Goal: Task Accomplishment & Management: Use online tool/utility

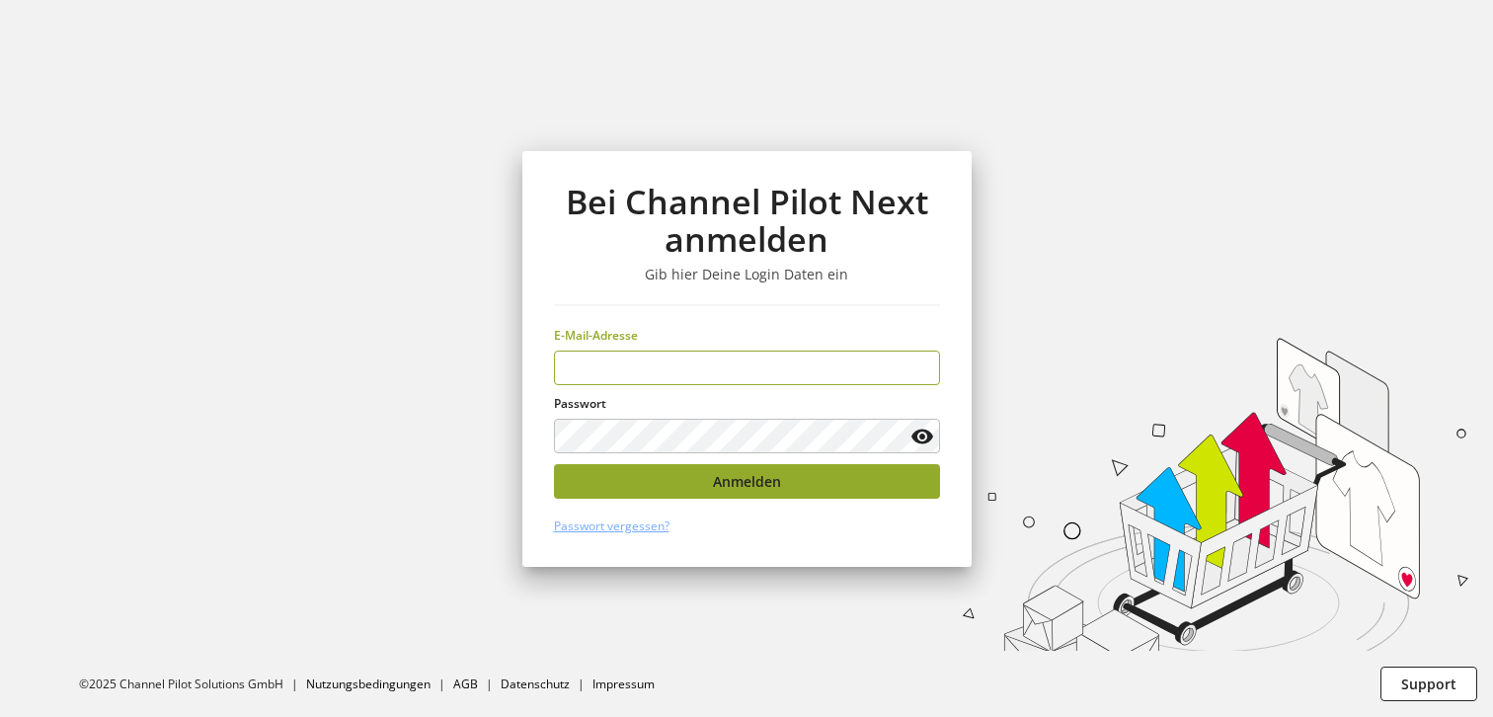
type input "**********"
click at [800, 476] on button "Anmelden" at bounding box center [747, 481] width 386 height 35
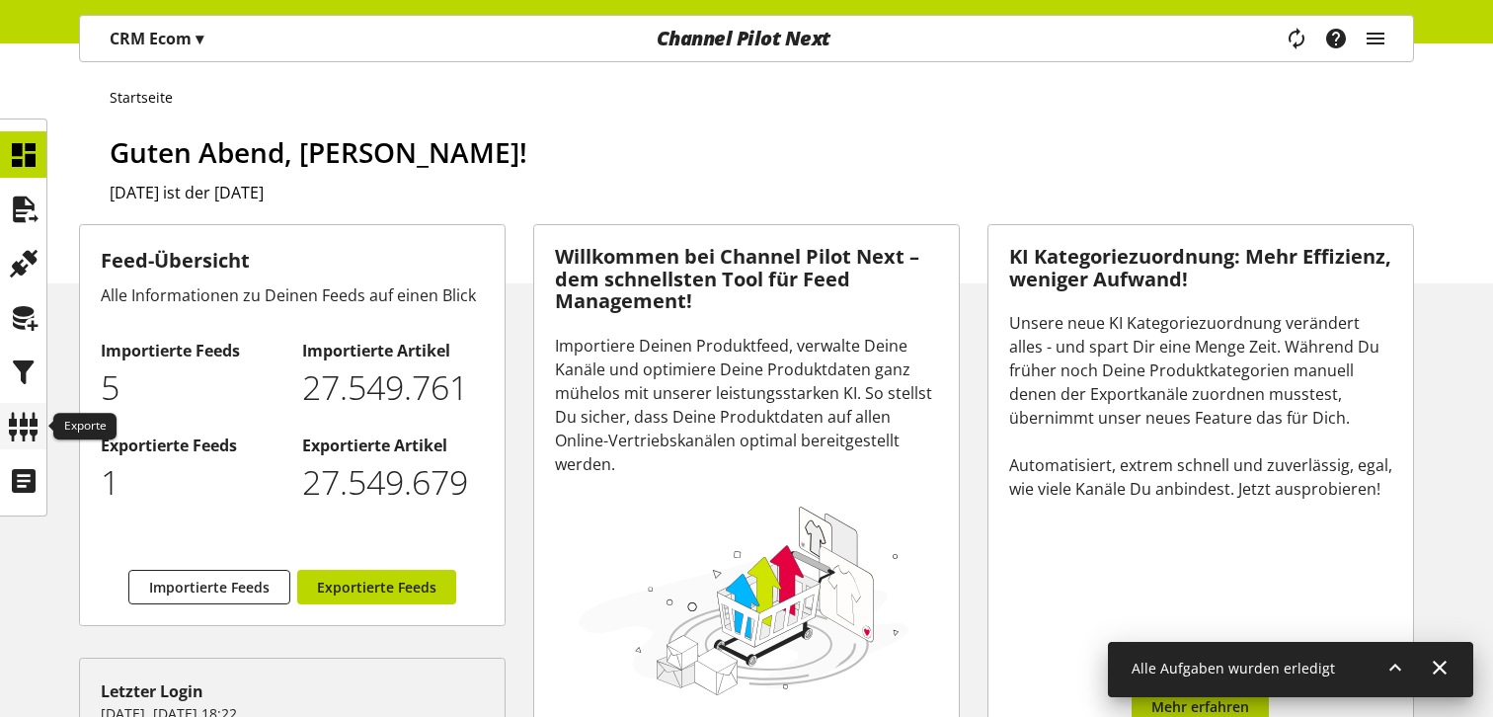
click at [8, 407] on icon at bounding box center [24, 426] width 32 height 39
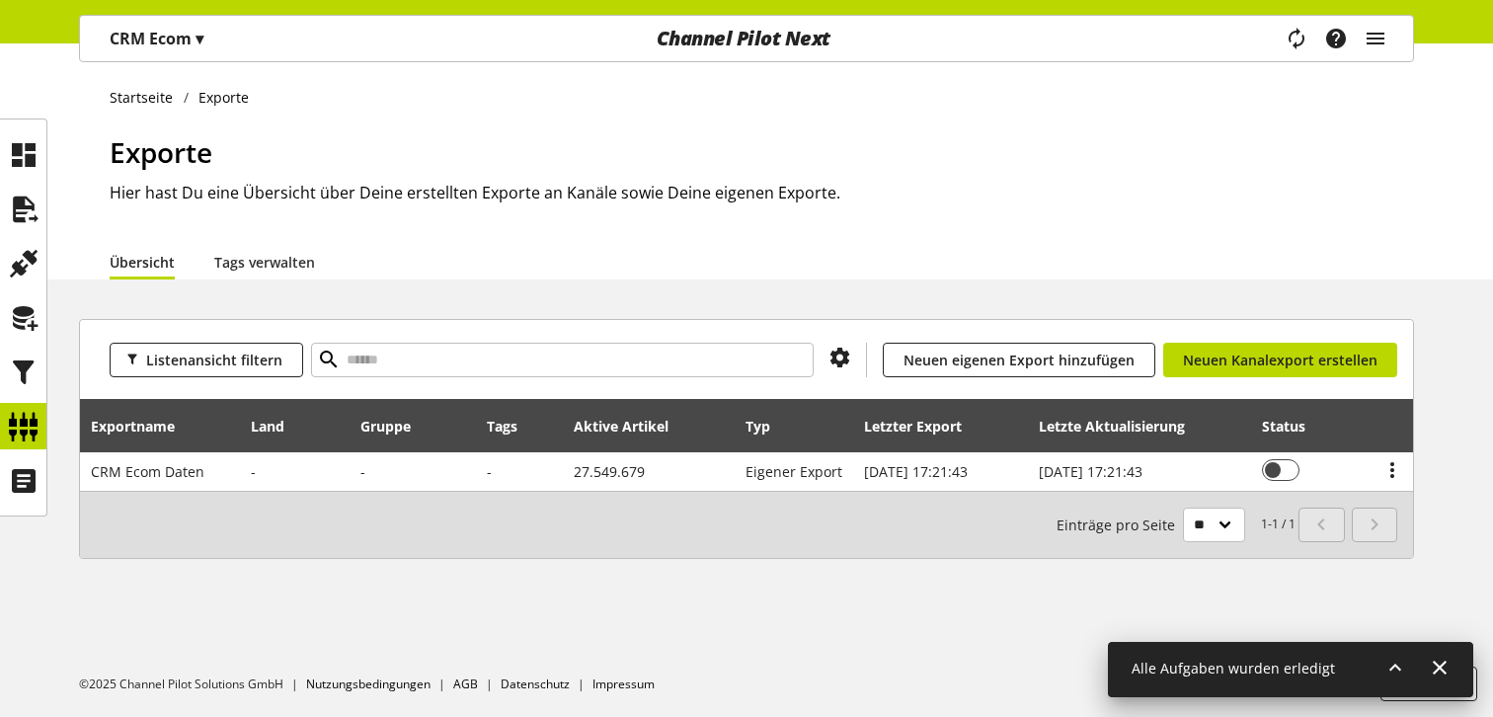
click at [894, 161] on h1 "Exporte" at bounding box center [762, 151] width 1304 height 41
click at [20, 209] on icon at bounding box center [24, 209] width 32 height 39
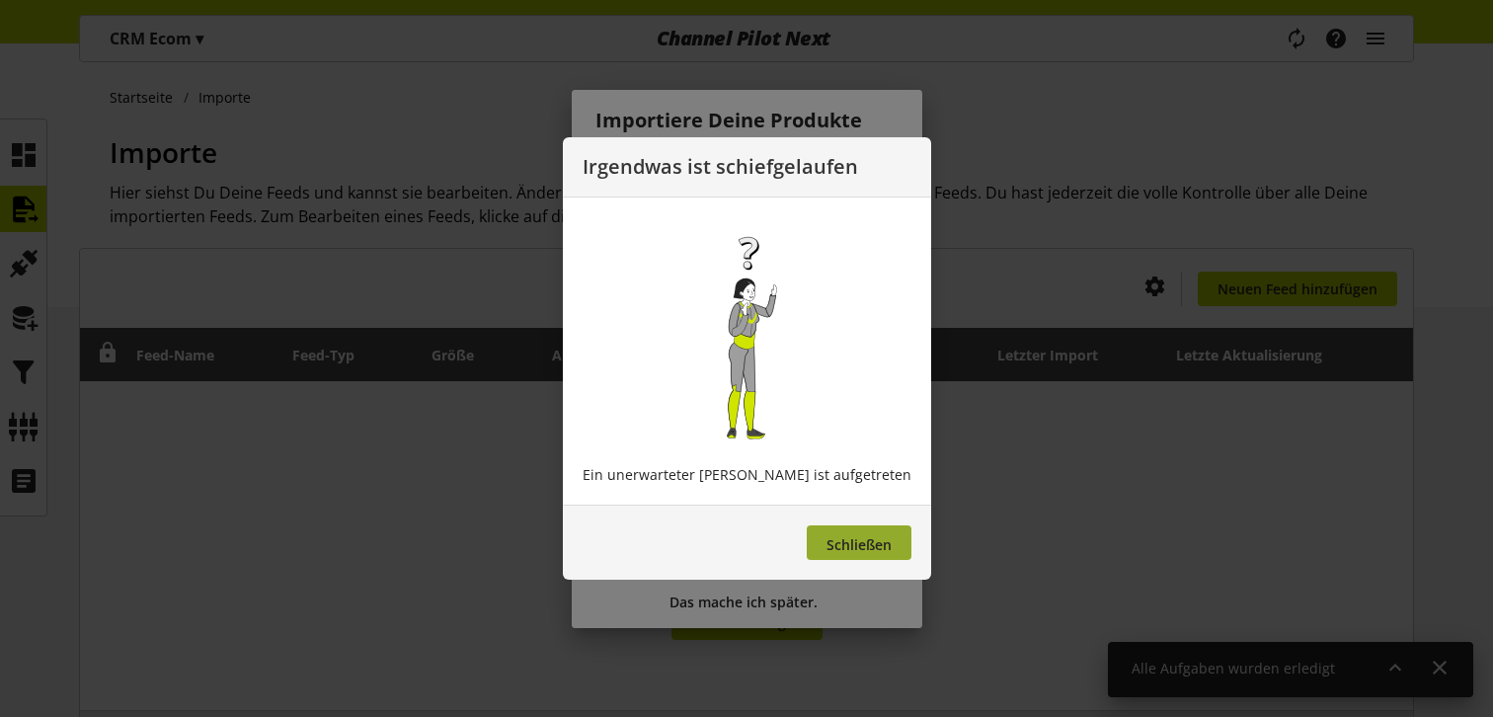
click at [858, 540] on span "Schließen" at bounding box center [858, 544] width 65 height 19
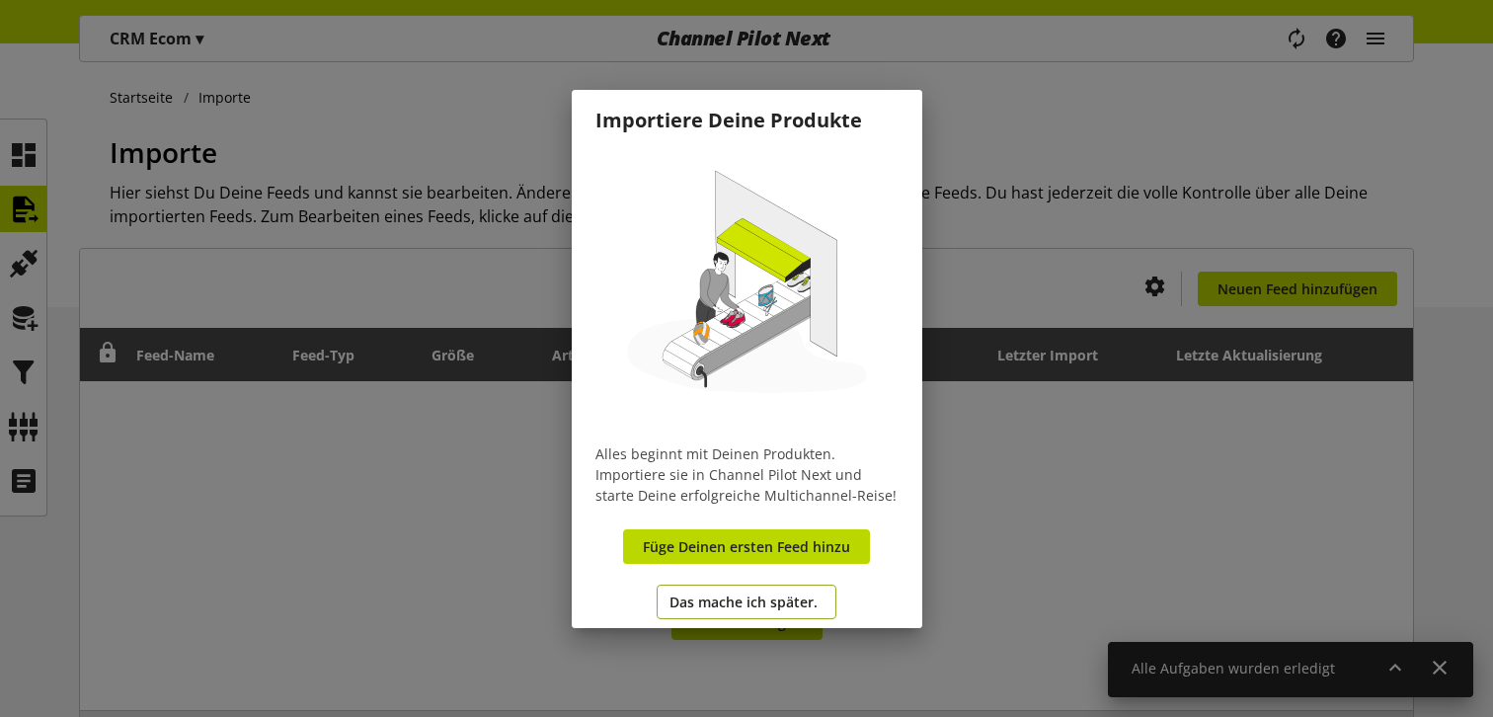
click at [768, 606] on span "Das mache ich später." at bounding box center [743, 601] width 148 height 21
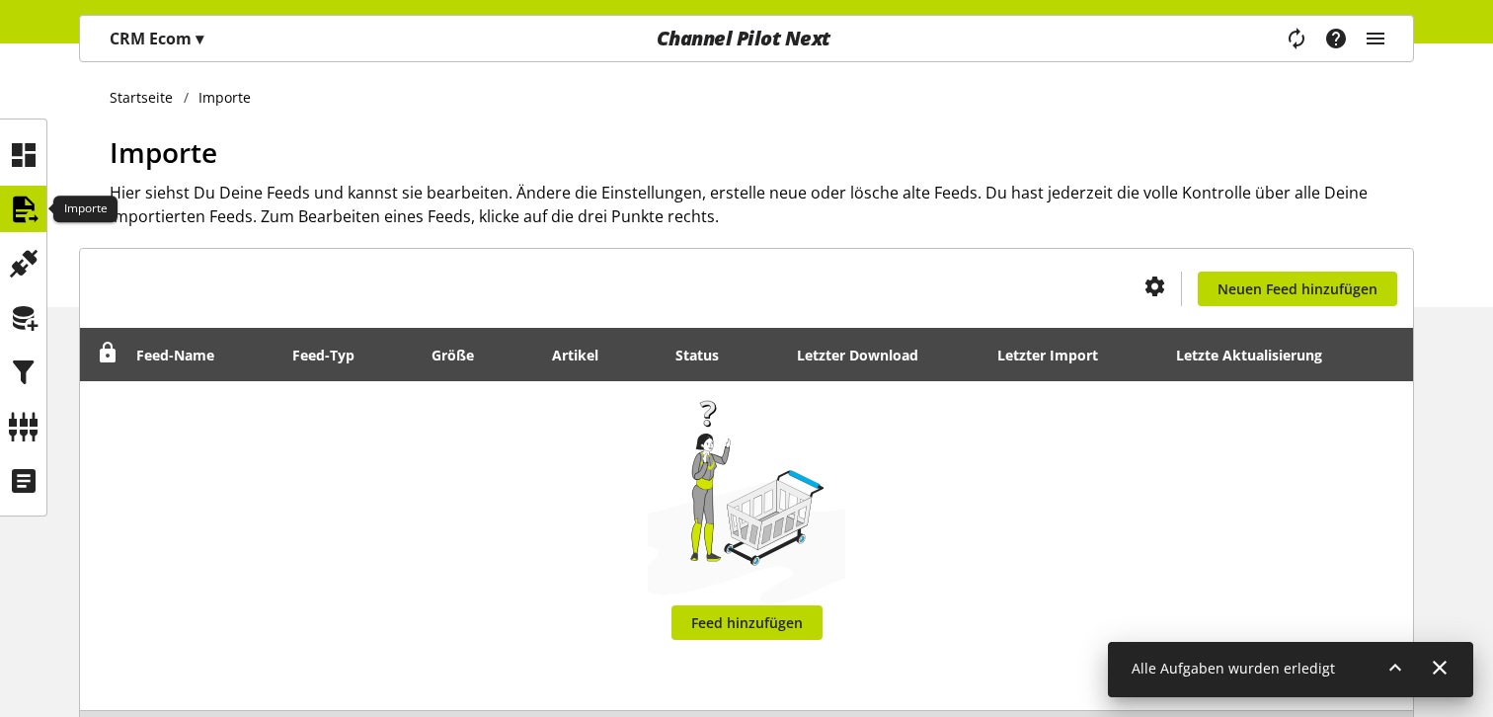
click at [5, 218] on div at bounding box center [23, 209] width 46 height 46
